Goal: Transaction & Acquisition: Download file/media

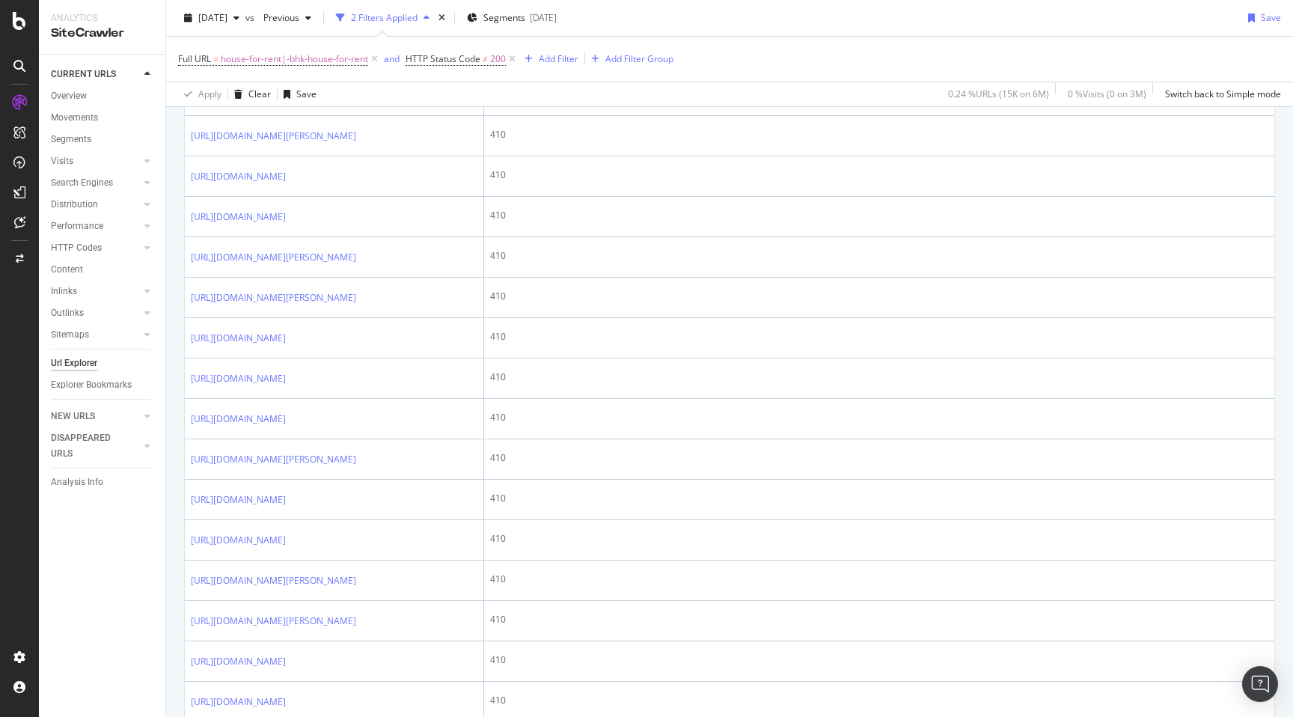
scroll to position [601, 0]
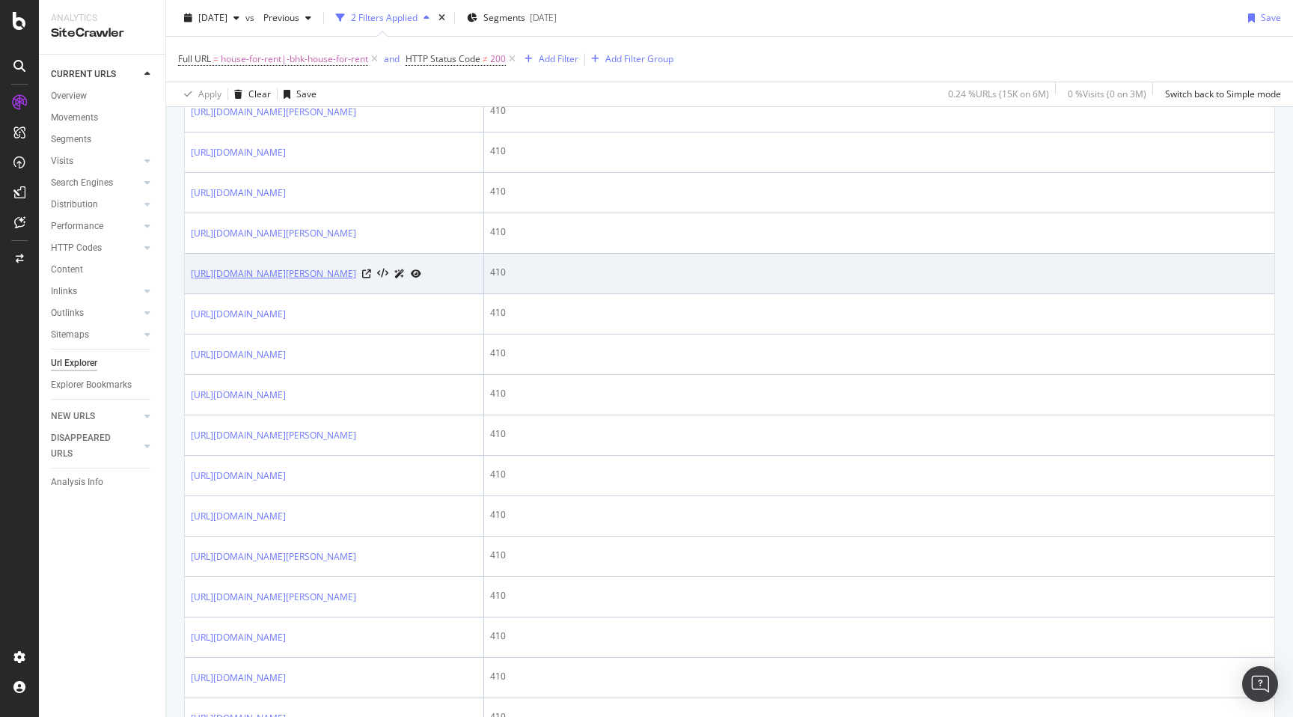
drag, startPoint x: 189, startPoint y: 396, endPoint x: 263, endPoint y: 420, distance: 77.8
click at [263, 294] on td "[URL][DOMAIN_NAME][PERSON_NAME]" at bounding box center [334, 274] width 299 height 40
copy link "[URL][DOMAIN_NAME][PERSON_NAME]"
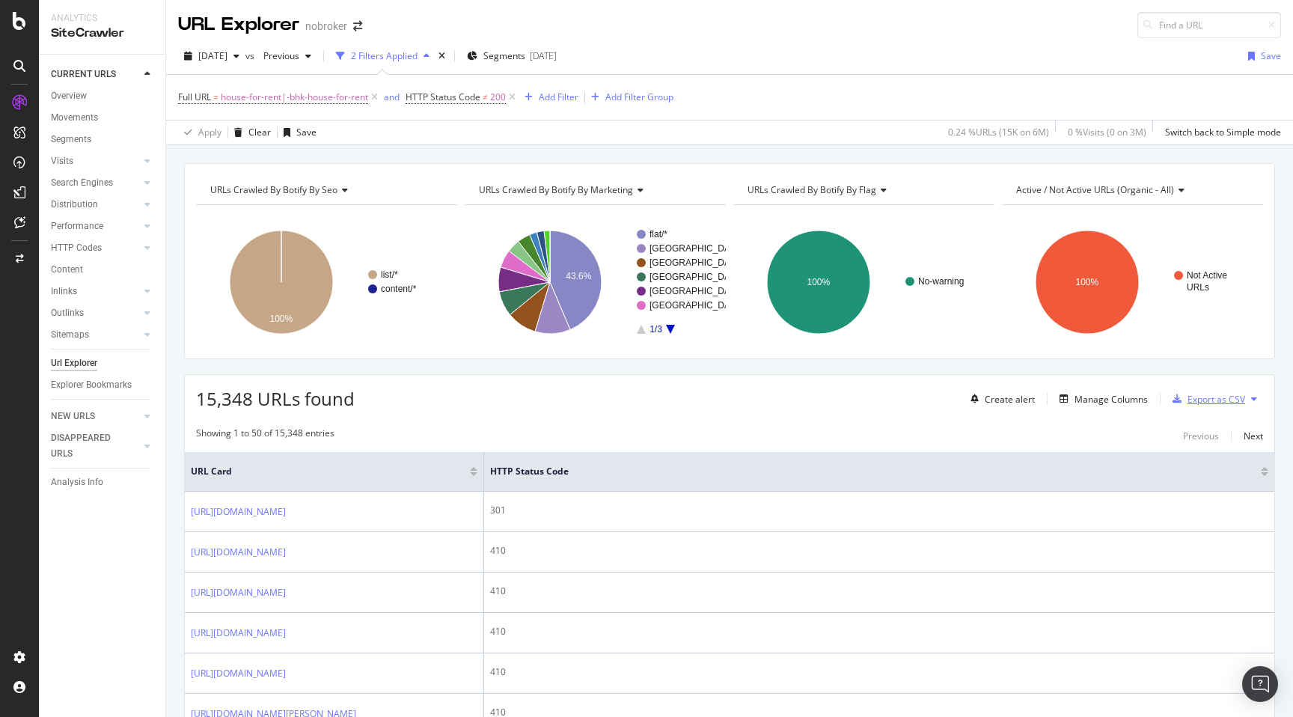
click at [1213, 397] on div "Export as CSV" at bounding box center [1216, 399] width 58 height 13
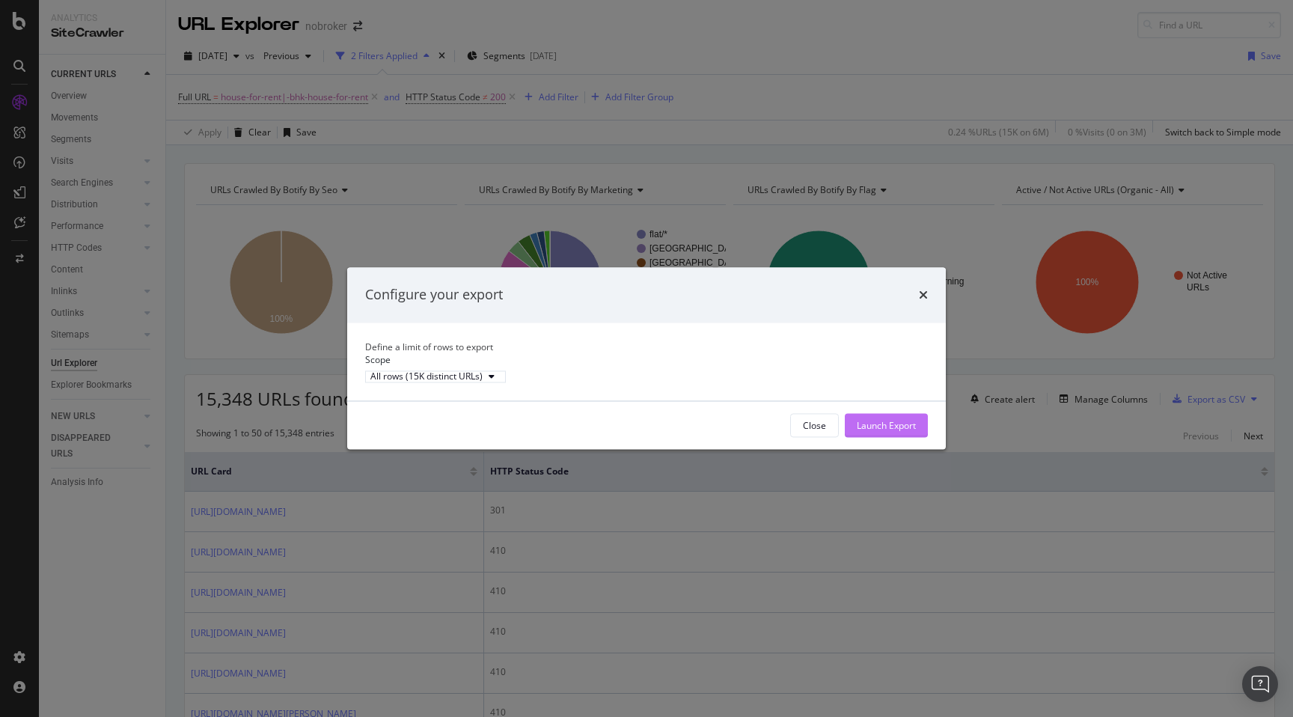
click at [896, 432] on div "Launch Export" at bounding box center [885, 425] width 59 height 13
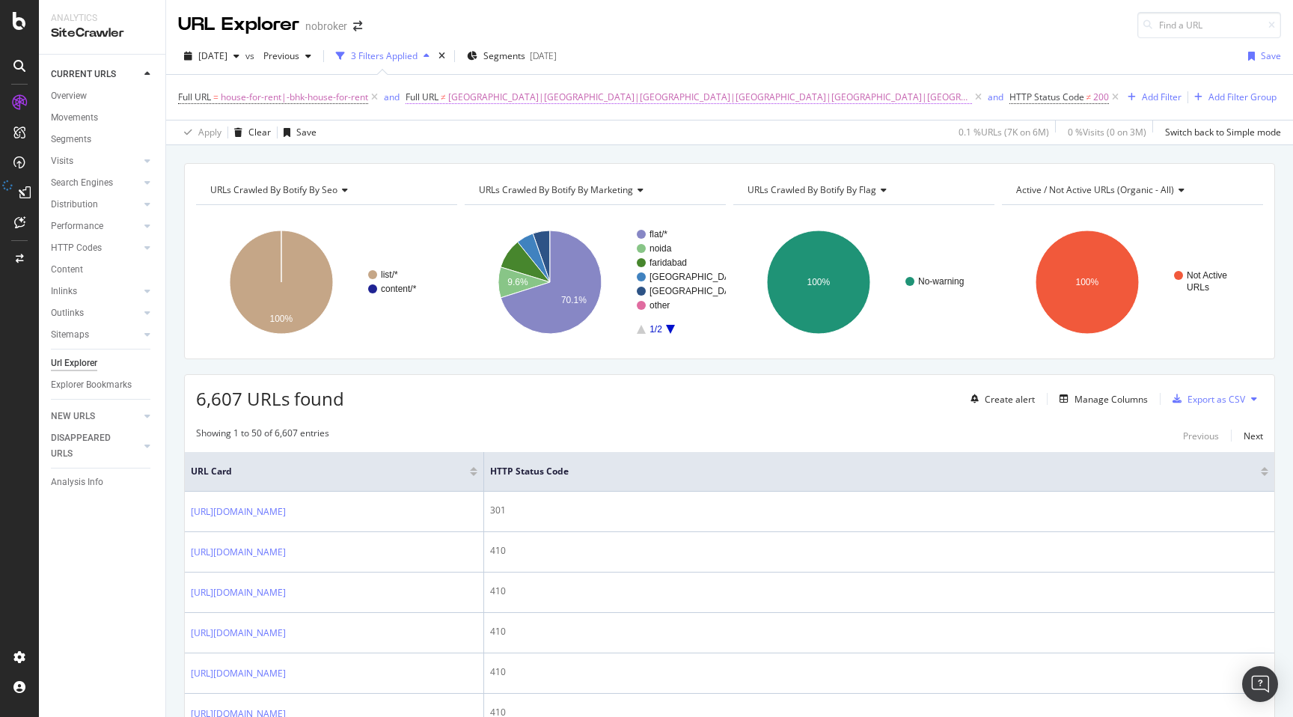
click at [554, 96] on span "[GEOGRAPHIC_DATA]|[GEOGRAPHIC_DATA]|[GEOGRAPHIC_DATA]|[GEOGRAPHIC_DATA]|[GEOGRA…" at bounding box center [710, 97] width 524 height 21
click at [488, 127] on span "Doesn't match regex" at bounding box center [464, 132] width 87 height 13
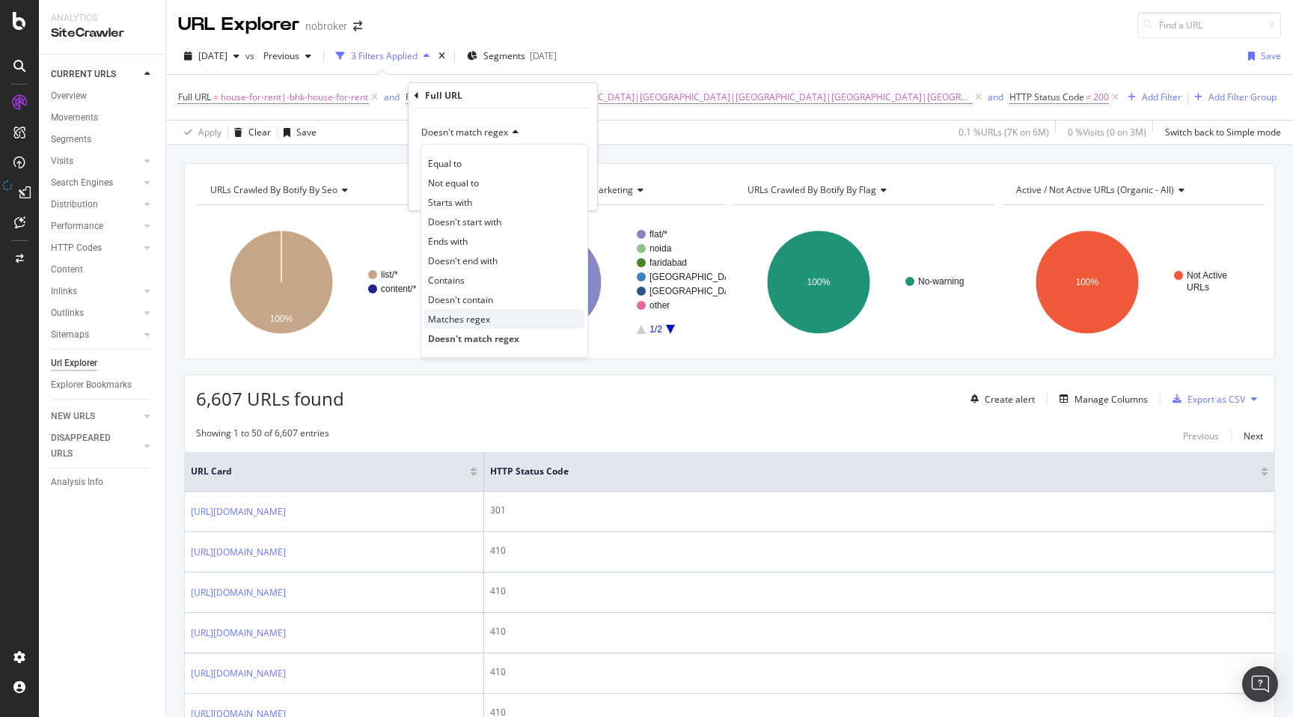
click at [473, 311] on div "Matches regex" at bounding box center [504, 318] width 160 height 19
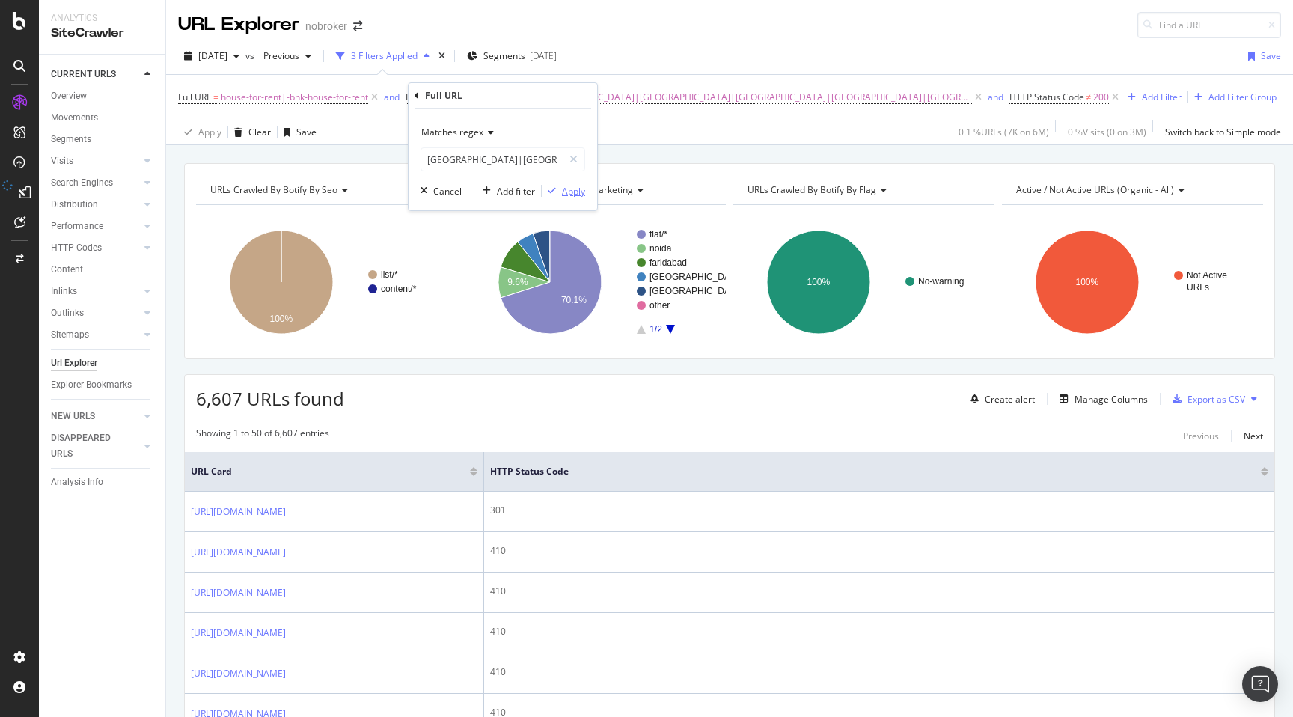
click at [563, 189] on div "Apply" at bounding box center [573, 191] width 23 height 13
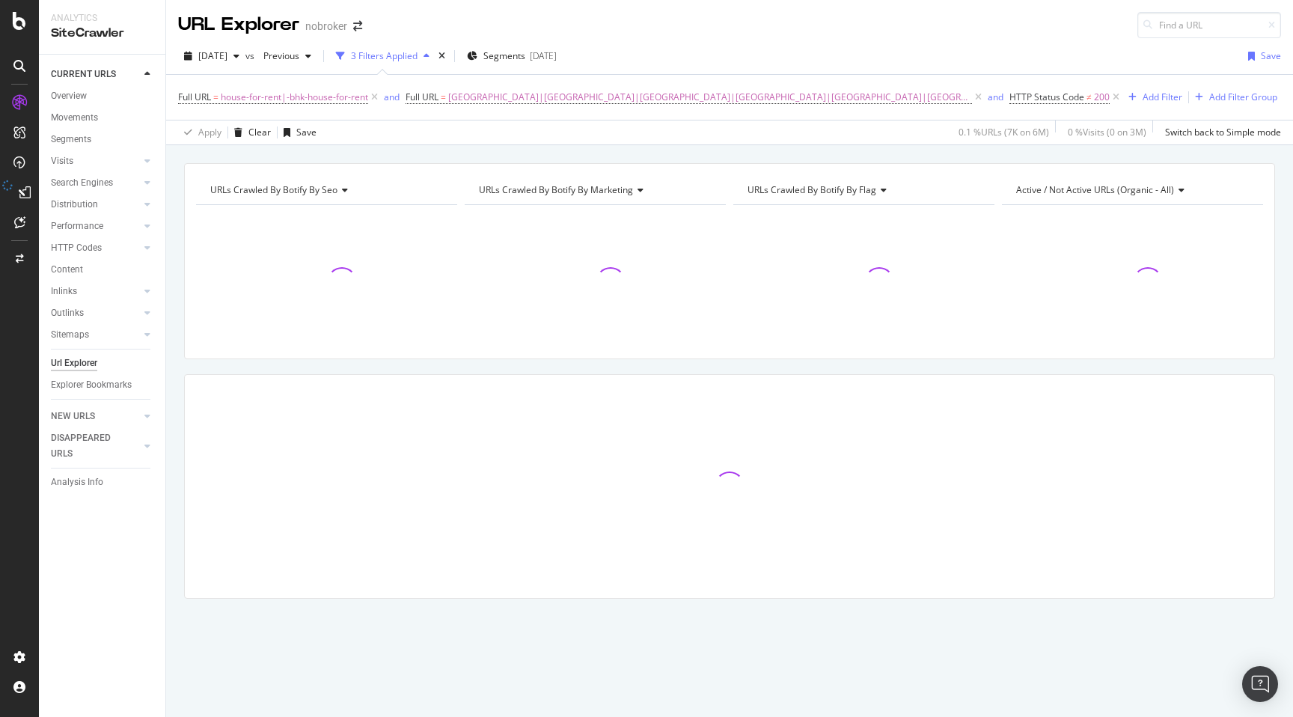
click at [748, 145] on div "URLs Crawled By Botify By seo Chart (by Value) Table Expand Export as CSV Expor…" at bounding box center [729, 163] width 1127 height 36
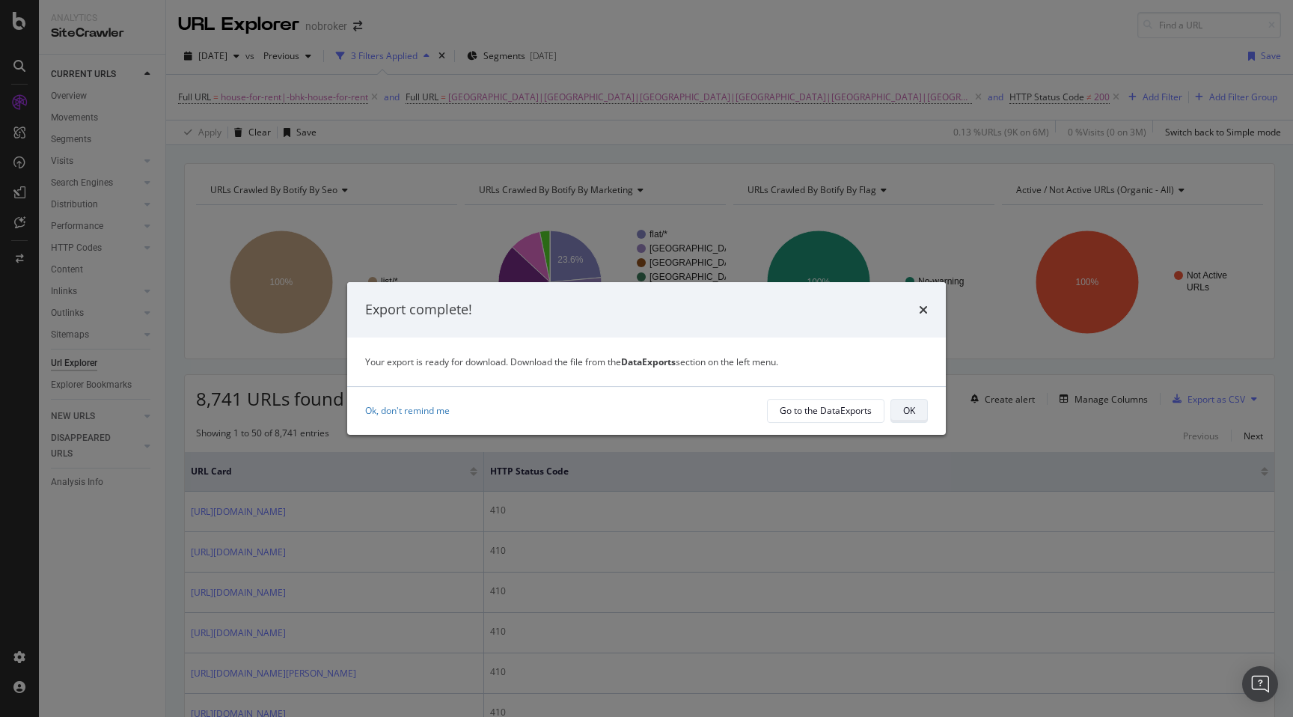
click at [918, 414] on button "OK" at bounding box center [908, 411] width 37 height 24
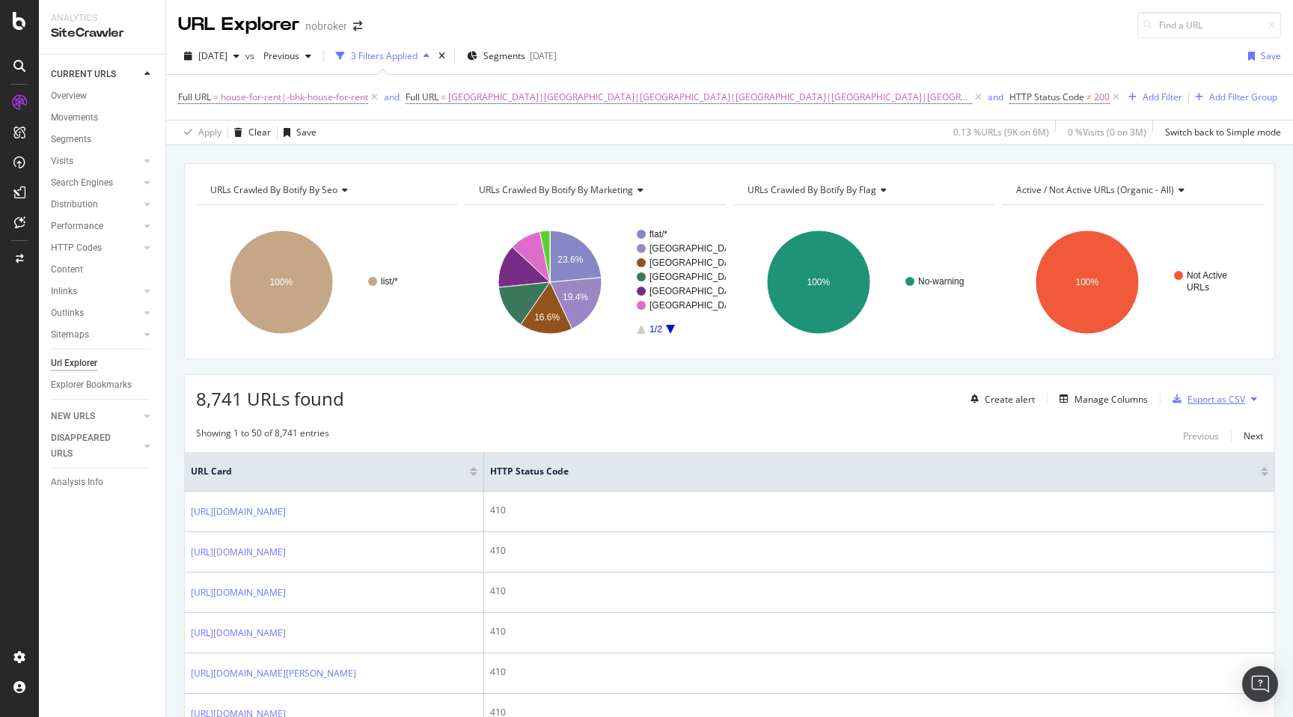
click at [1210, 396] on div "Export as CSV" at bounding box center [1216, 399] width 58 height 13
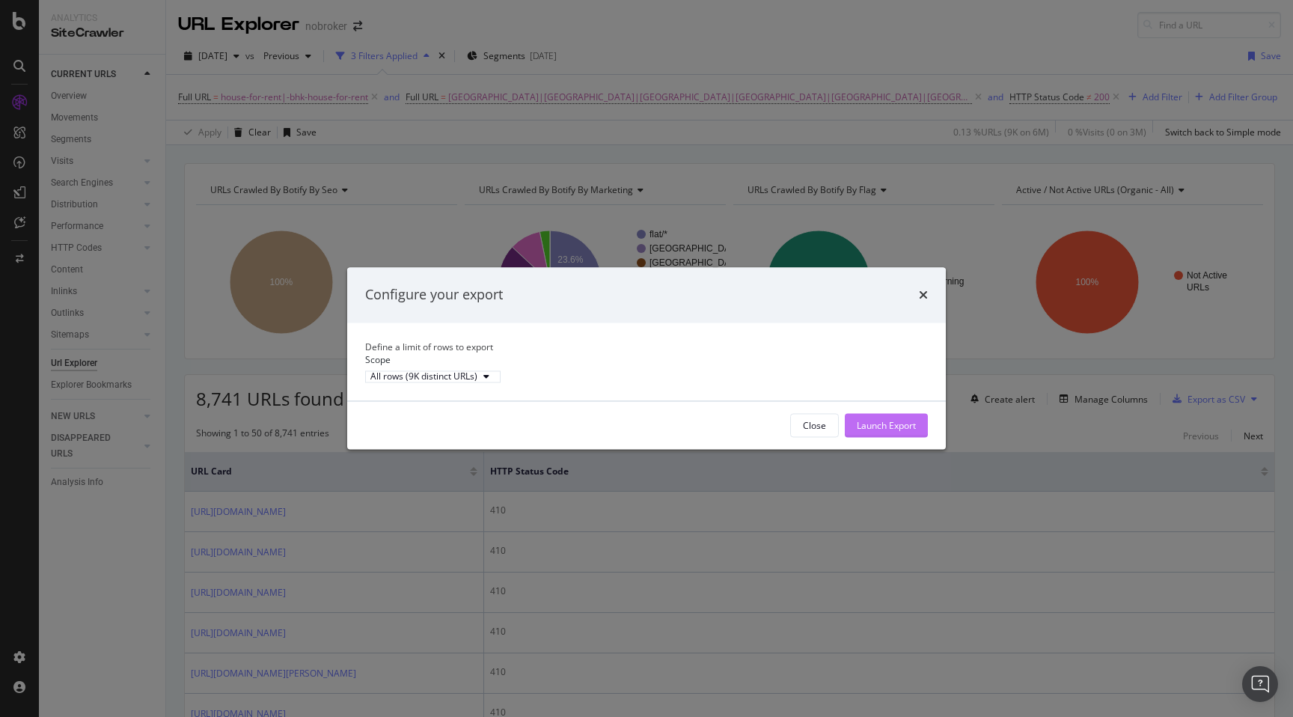
click at [907, 432] on div "Launch Export" at bounding box center [885, 425] width 59 height 13
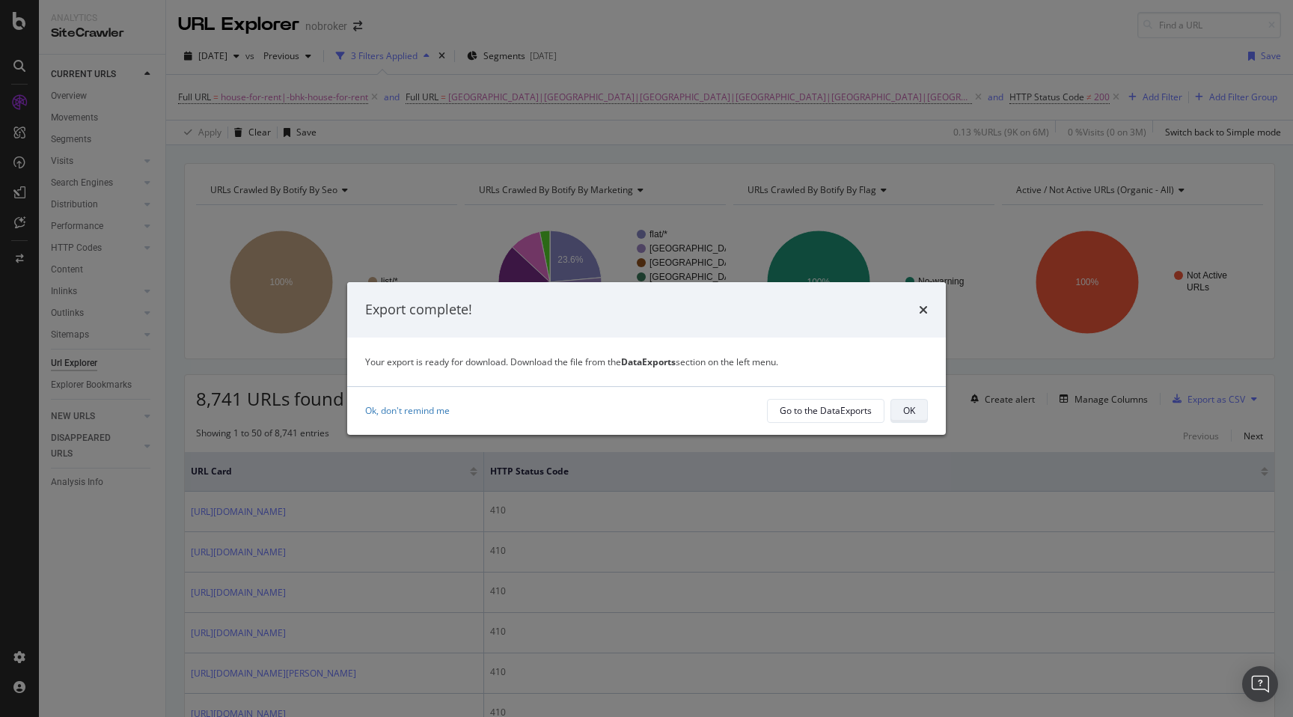
click at [908, 413] on div "OK" at bounding box center [909, 410] width 12 height 13
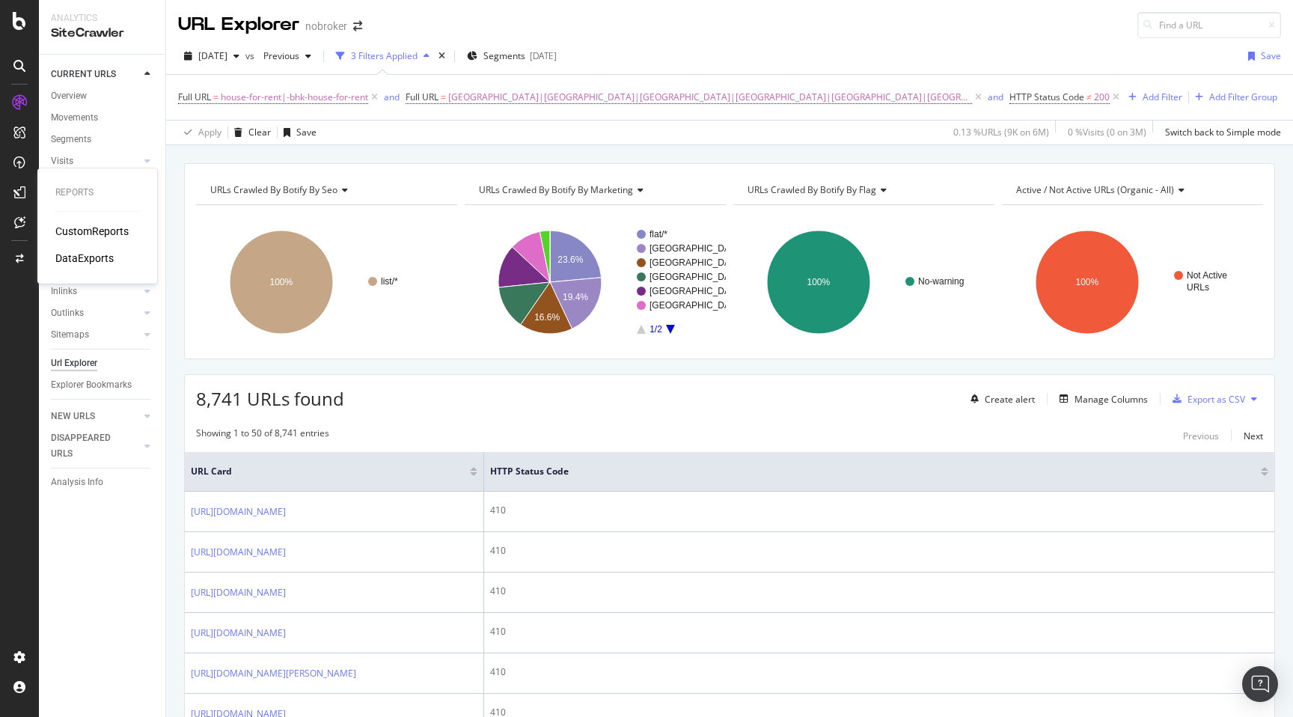
click at [76, 259] on div "DataExports" at bounding box center [84, 258] width 58 height 15
click at [919, 150] on div "URLs Crawled By Botify By seo Chart (by Value) Table Expand Export as CSV Expor…" at bounding box center [729, 163] width 1127 height 36
click at [489, 147] on div "URLs Crawled By Botify By seo Chart (by Value) Table Expand Export as CSV Expor…" at bounding box center [729, 163] width 1127 height 36
click at [506, 90] on span "[GEOGRAPHIC_DATA]|[GEOGRAPHIC_DATA]|[GEOGRAPHIC_DATA]|[GEOGRAPHIC_DATA]|[GEOGRA…" at bounding box center [710, 97] width 524 height 21
click at [479, 128] on span "Matches regex" at bounding box center [452, 132] width 62 height 13
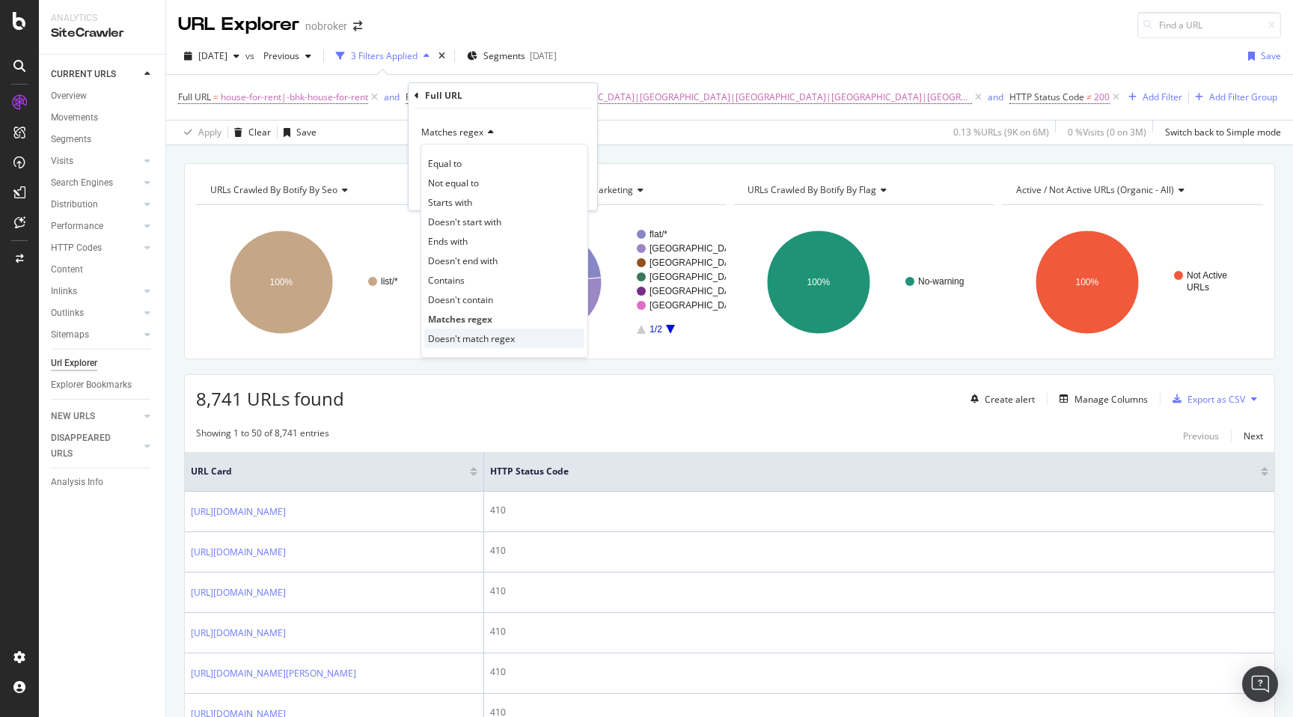
click at [485, 337] on span "Doesn't match regex" at bounding box center [471, 338] width 87 height 13
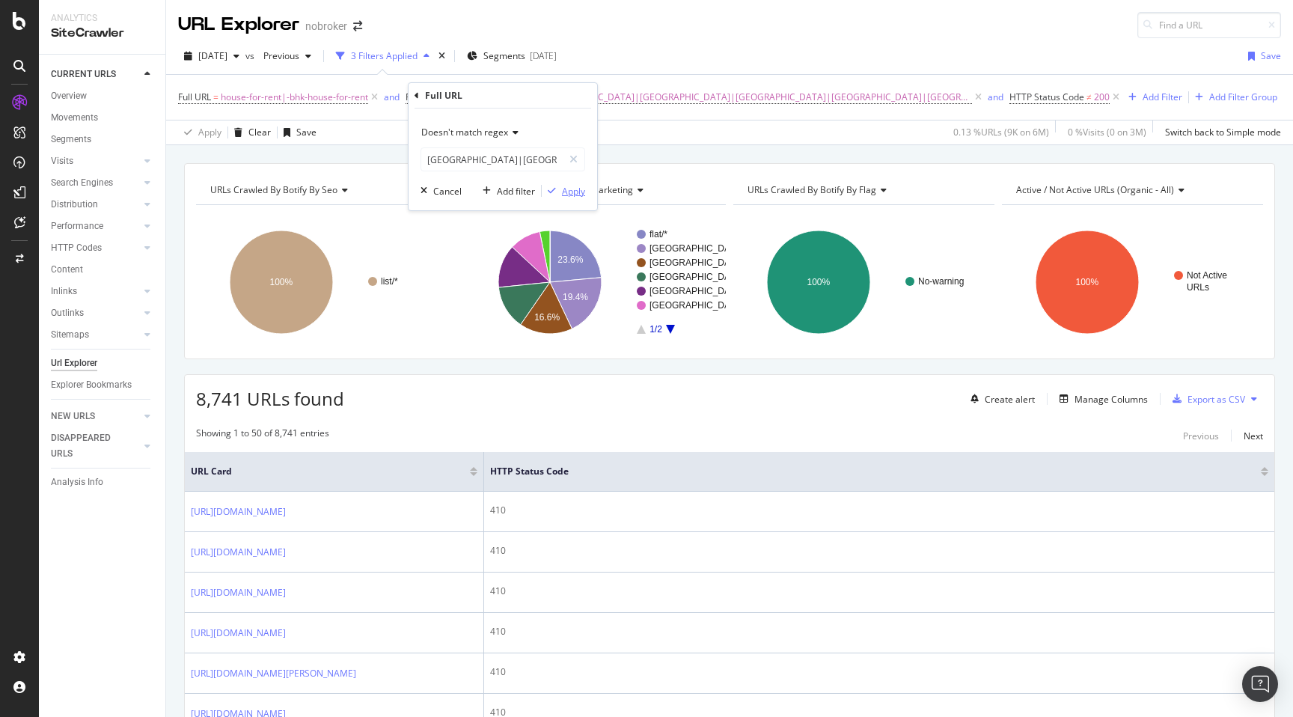
click at [569, 193] on div "Apply" at bounding box center [573, 191] width 23 height 13
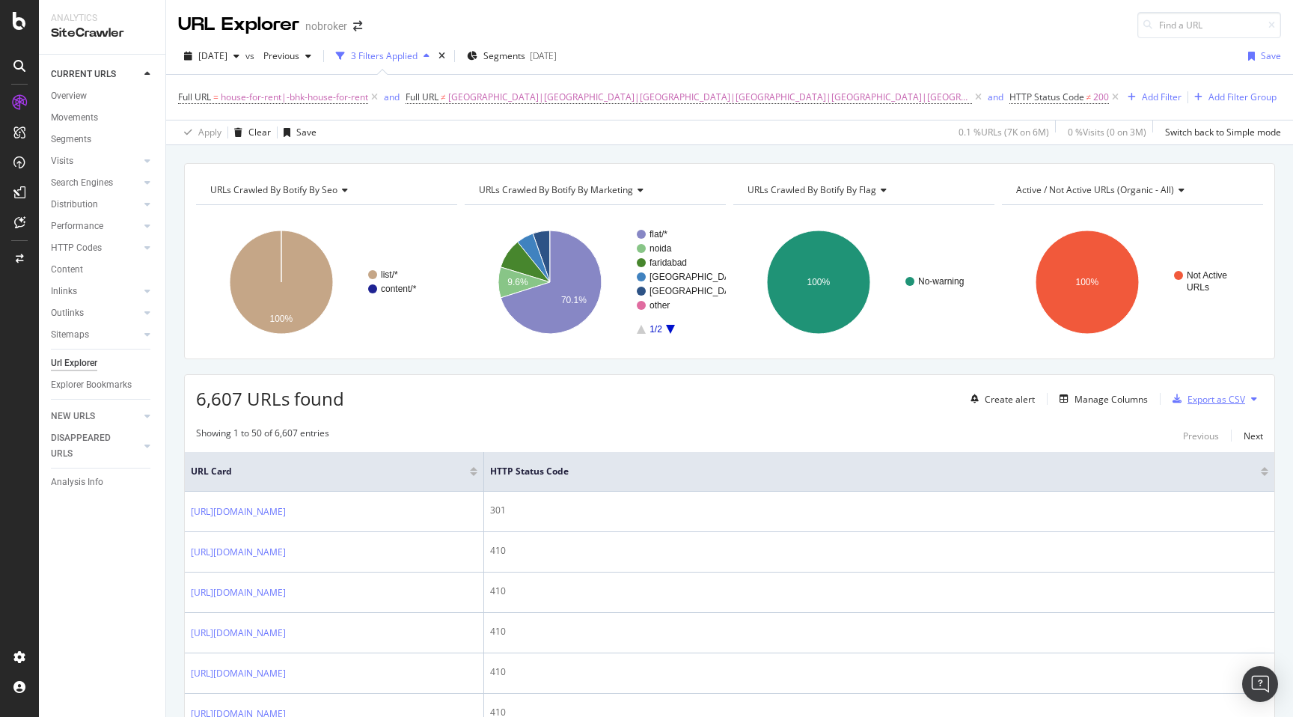
click at [1216, 399] on div "Export as CSV" at bounding box center [1216, 399] width 58 height 13
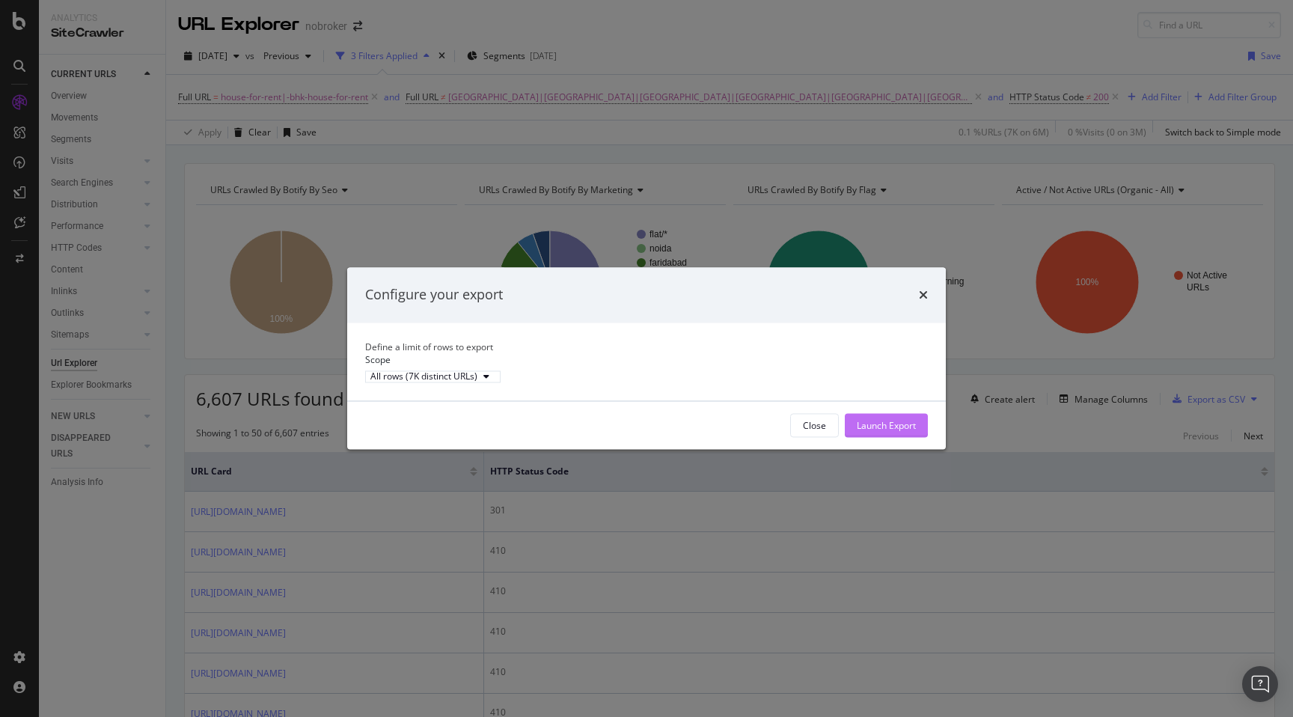
click at [886, 432] on div "Launch Export" at bounding box center [885, 425] width 59 height 13
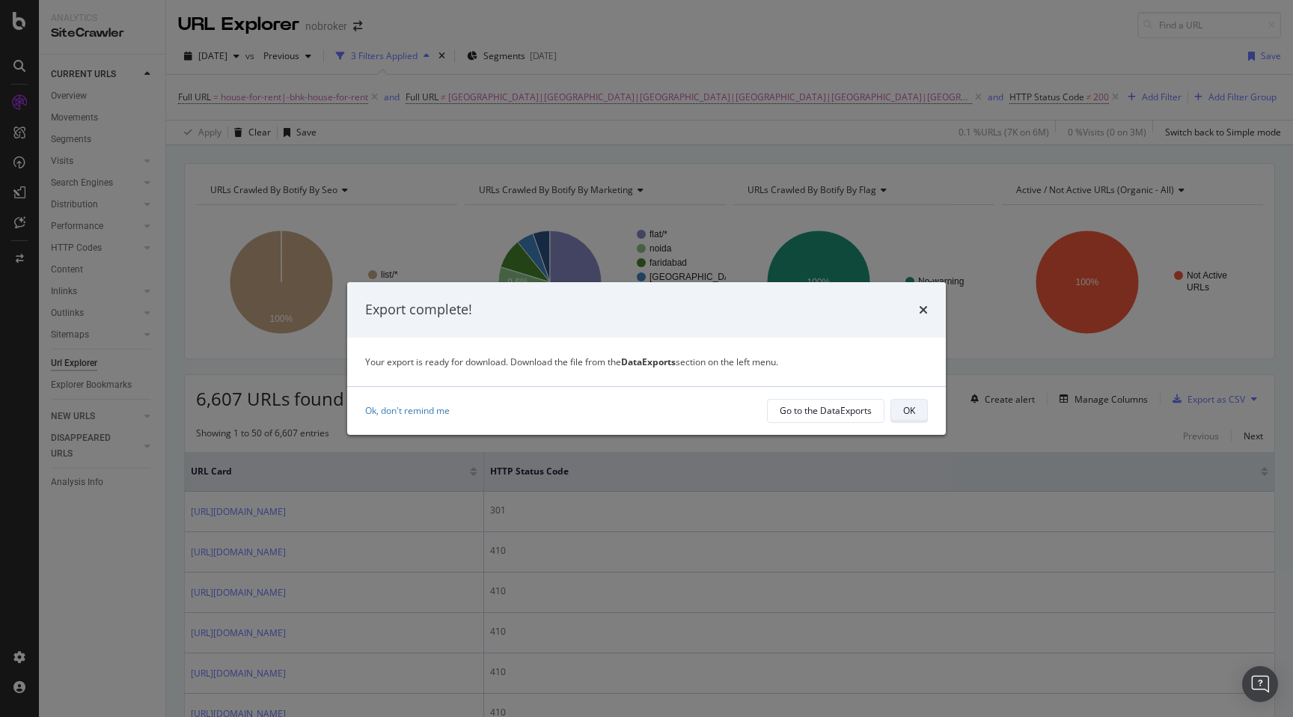
click at [903, 407] on div "OK" at bounding box center [909, 410] width 12 height 13
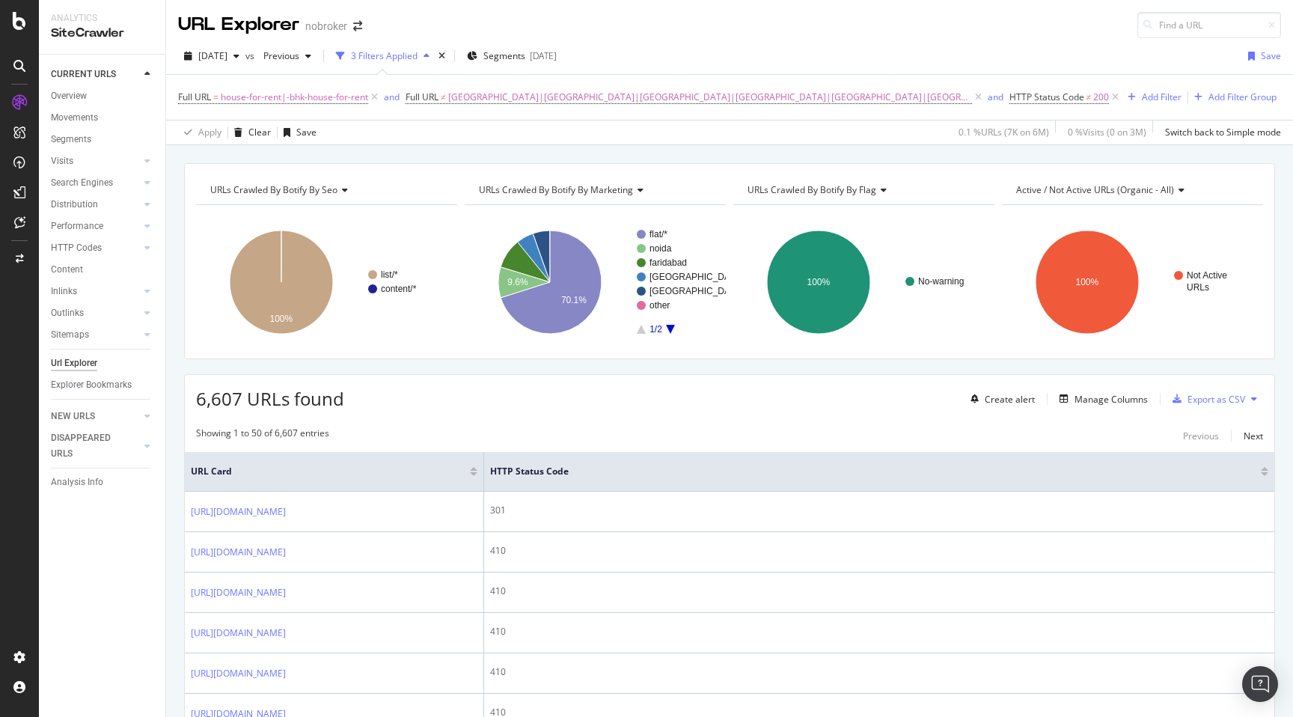
click at [951, 26] on div "URL Explorer nobroker" at bounding box center [729, 19] width 1127 height 38
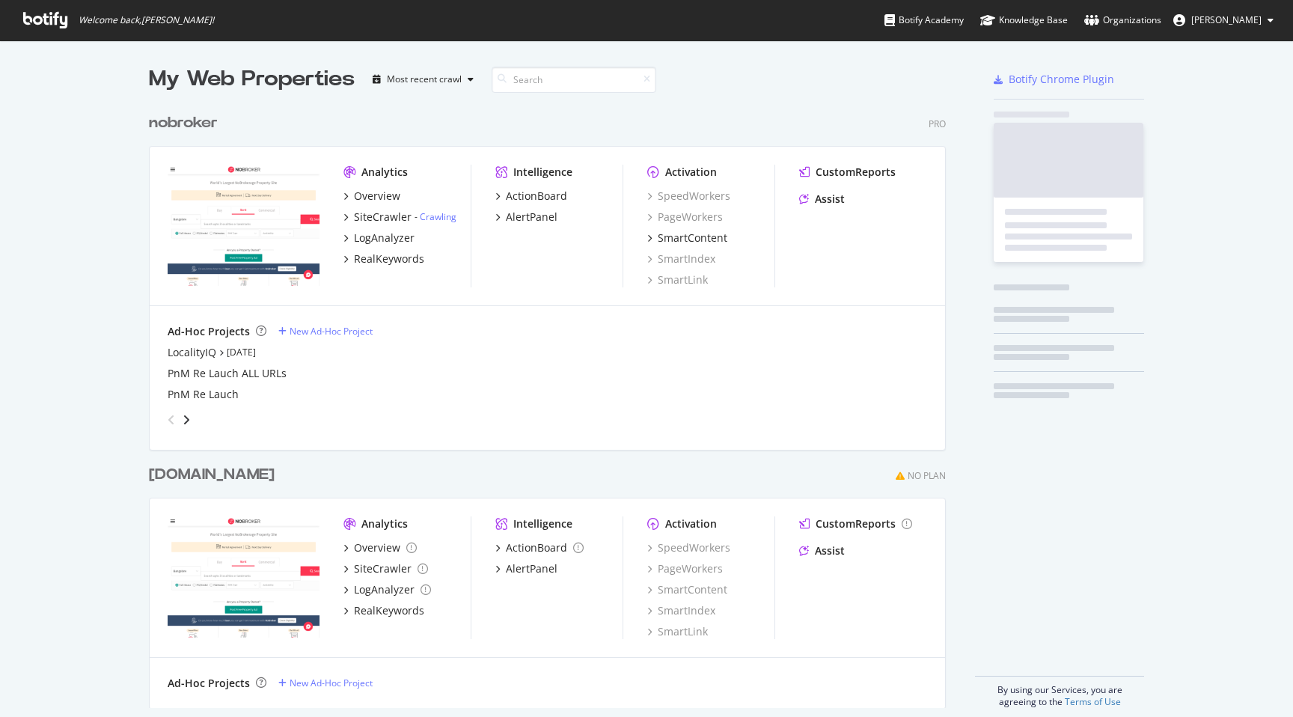
scroll to position [717, 1293]
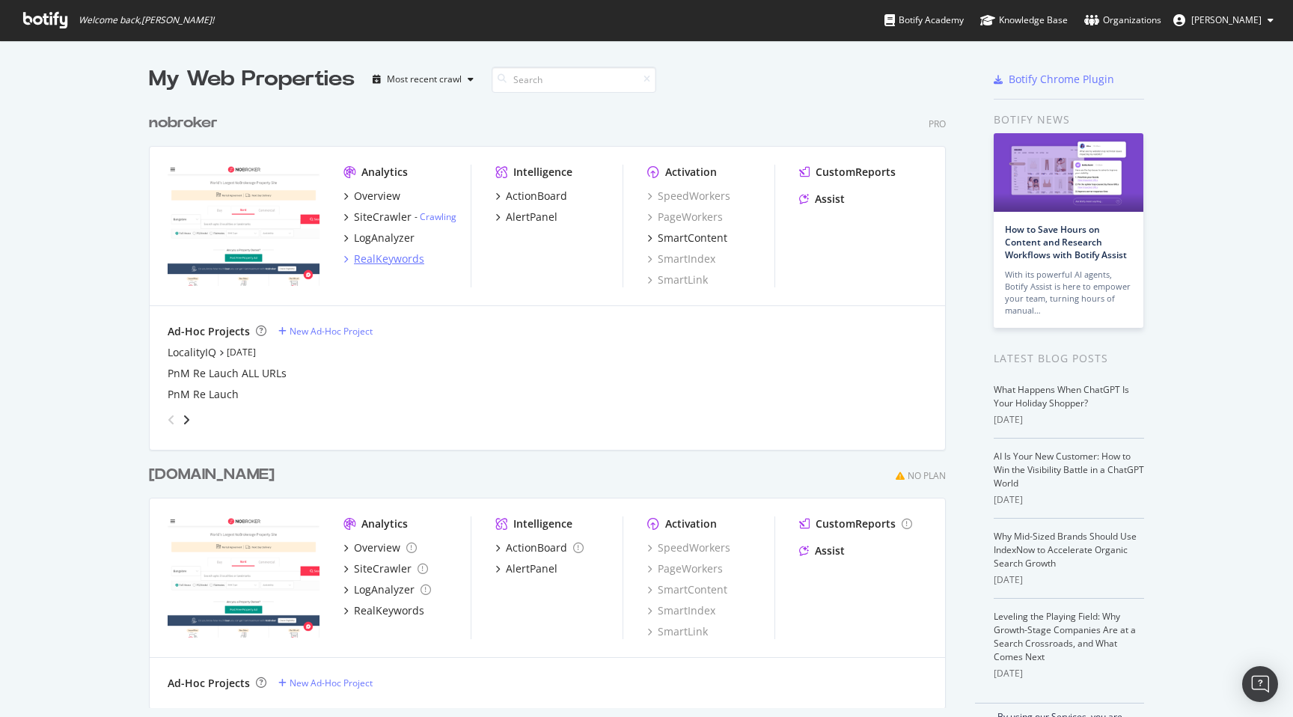
click at [367, 262] on div "RealKeywords" at bounding box center [389, 258] width 70 height 15
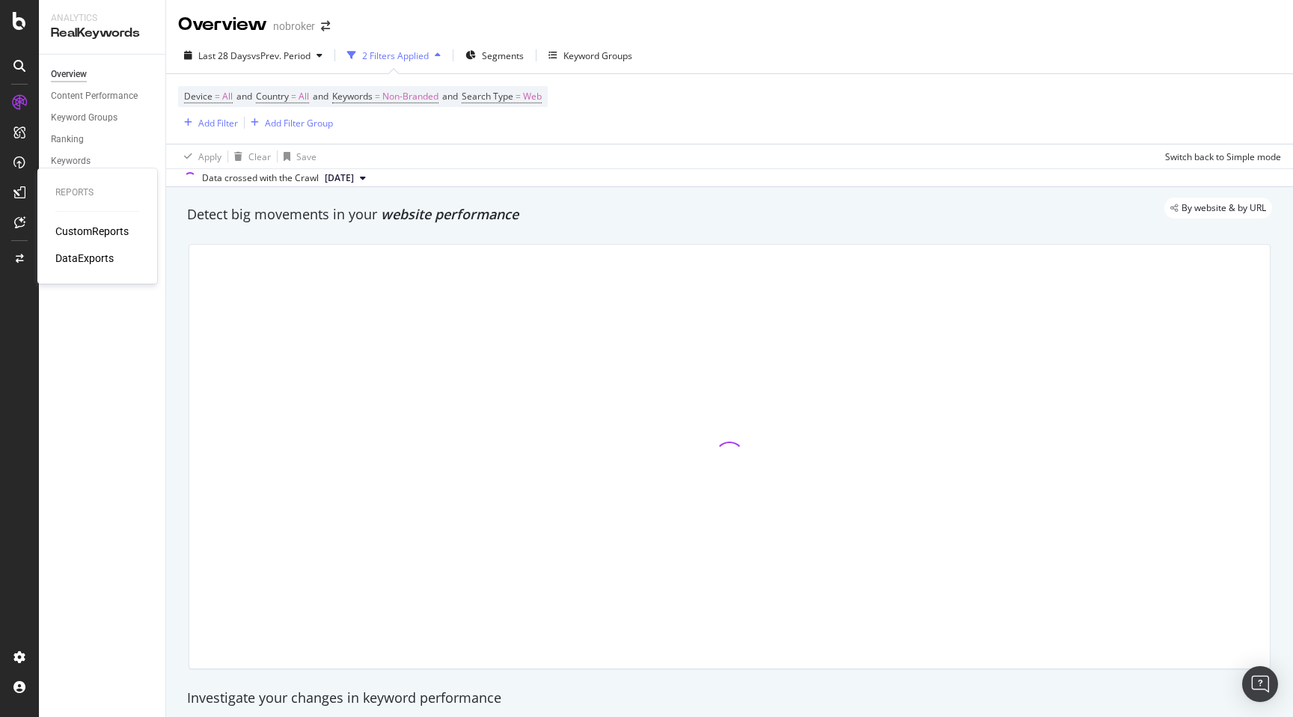
click at [80, 258] on div "DataExports" at bounding box center [84, 258] width 58 height 15
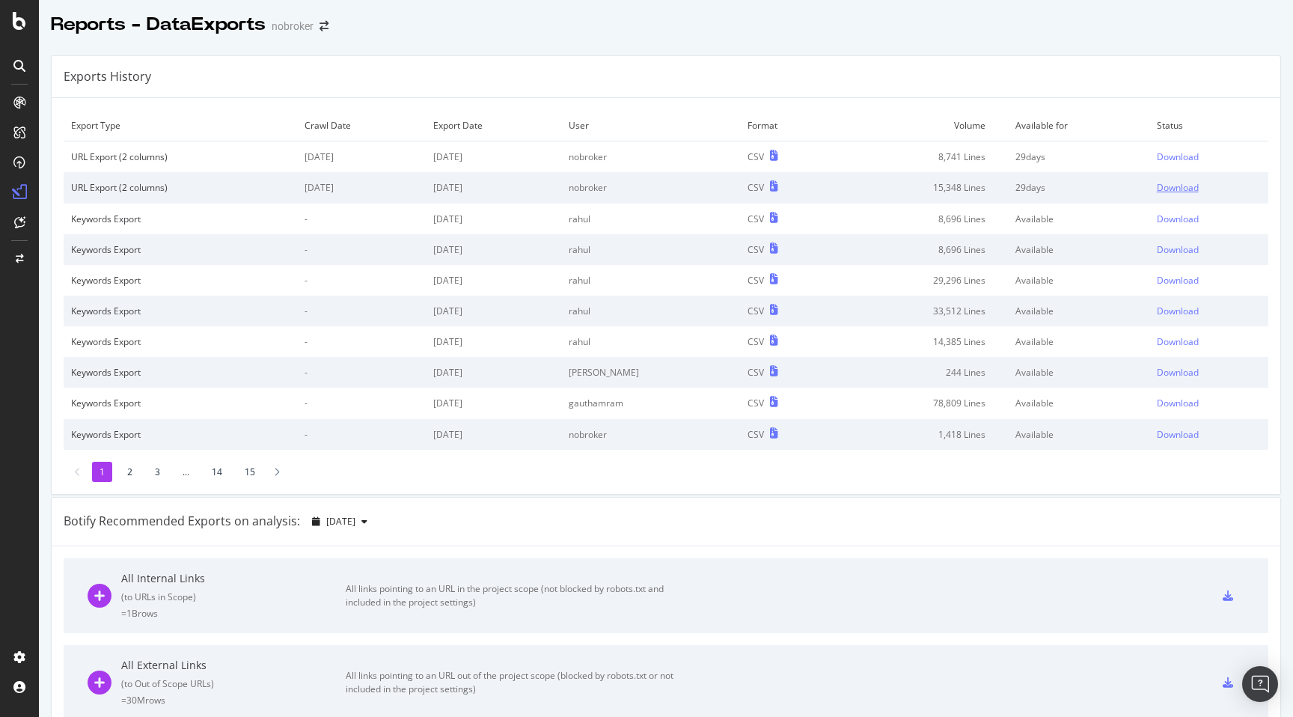
click at [1170, 186] on div "Download" at bounding box center [1177, 187] width 42 height 13
click at [1171, 157] on div "Download" at bounding box center [1177, 156] width 42 height 13
click at [1168, 151] on div "Download" at bounding box center [1177, 156] width 42 height 13
